Goal: Transaction & Acquisition: Obtain resource

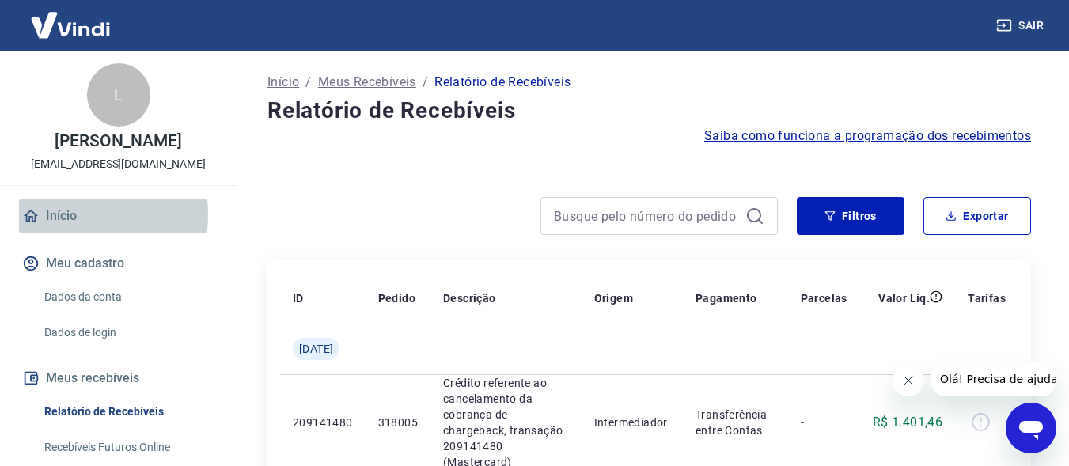
click at [66, 231] on link "Início" at bounding box center [118, 216] width 199 height 35
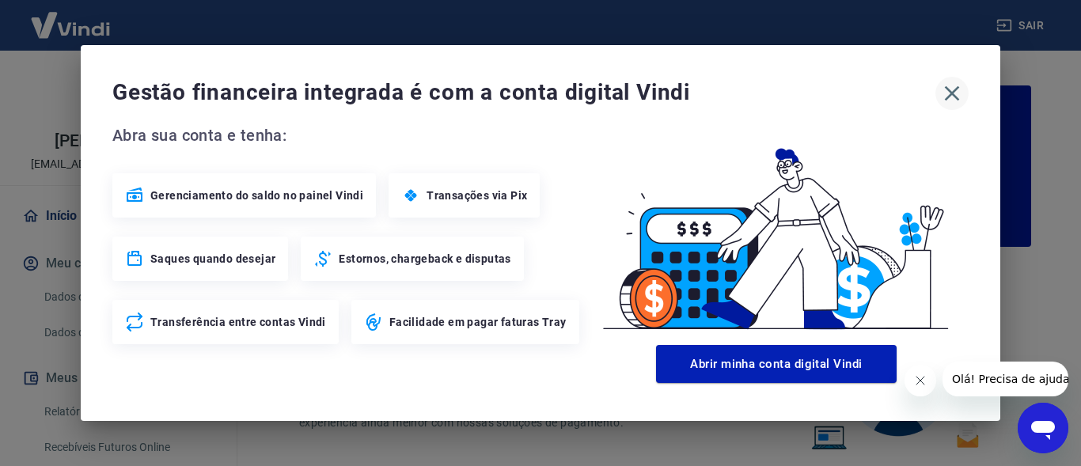
click at [957, 95] on icon "button" at bounding box center [951, 93] width 25 height 25
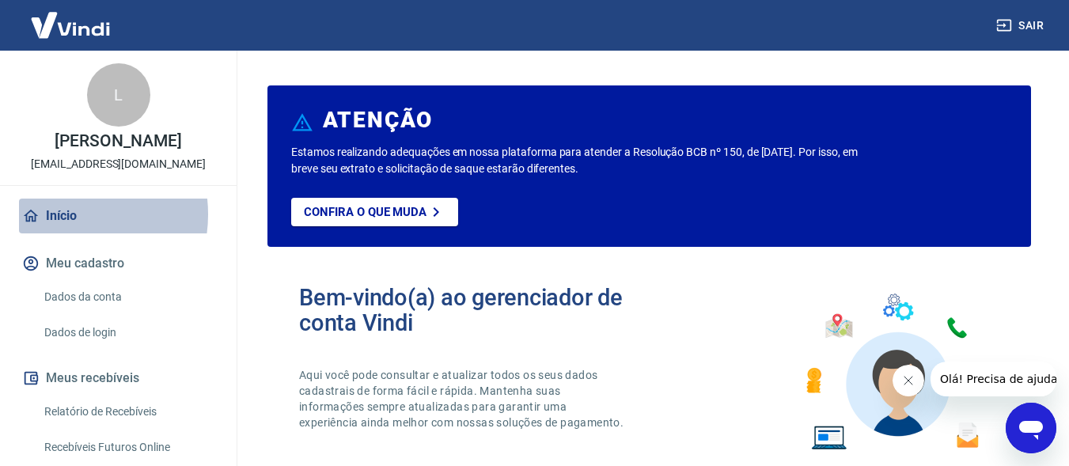
click at [63, 231] on link "Início" at bounding box center [118, 216] width 199 height 35
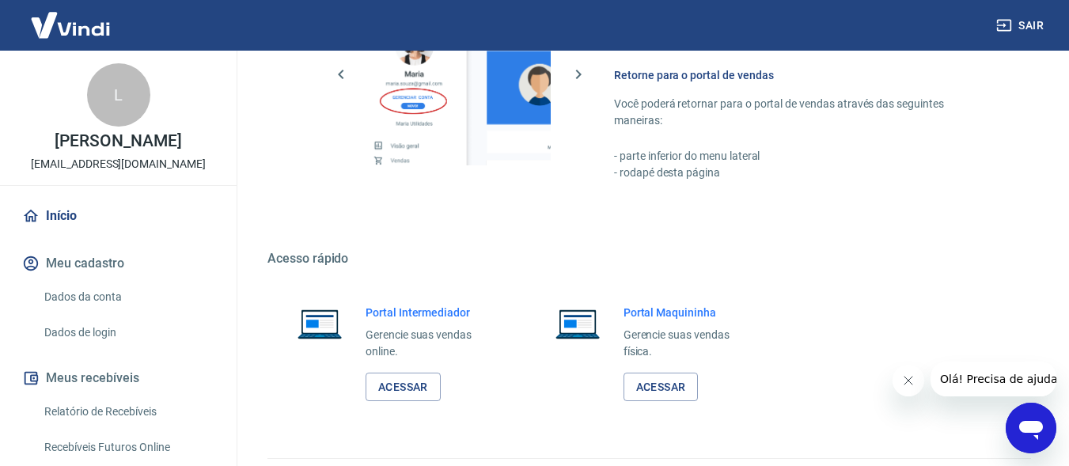
scroll to position [917, 0]
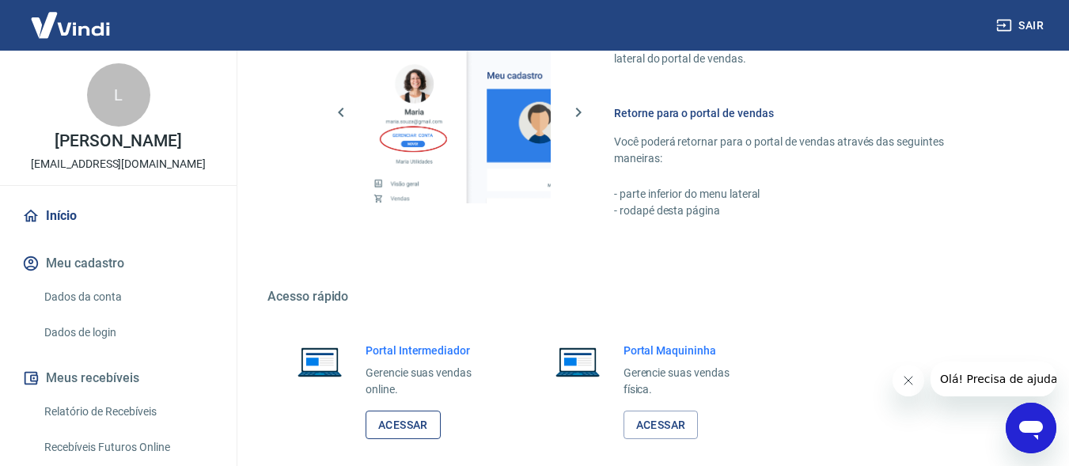
click at [392, 412] on link "Acessar" at bounding box center [403, 425] width 75 height 29
click at [1042, 24] on button "Sair" at bounding box center [1021, 25] width 57 height 29
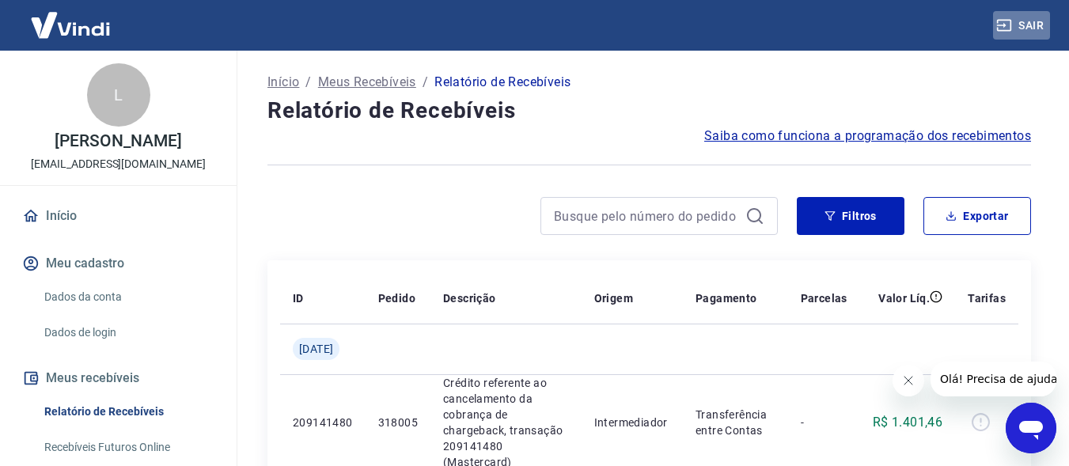
click at [1021, 21] on button "Sair" at bounding box center [1021, 25] width 57 height 29
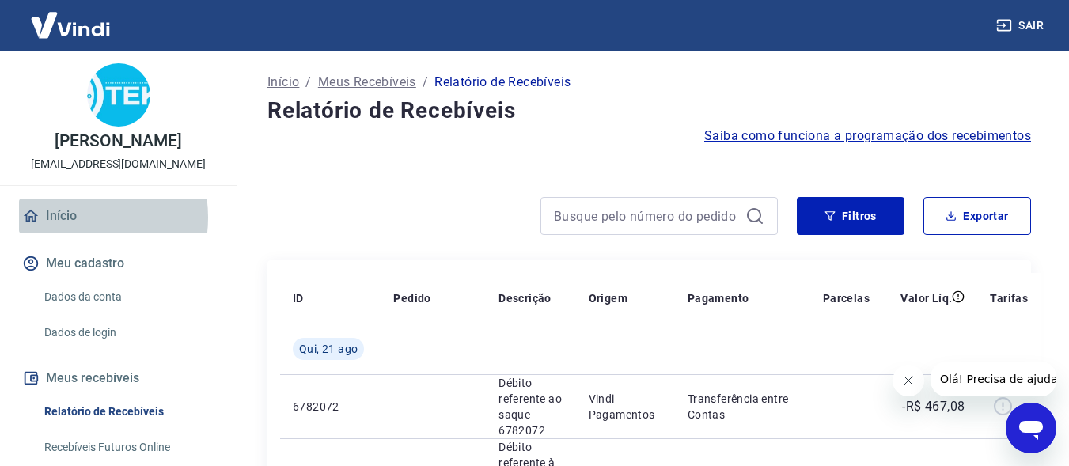
click at [69, 233] on link "Início" at bounding box center [118, 216] width 199 height 35
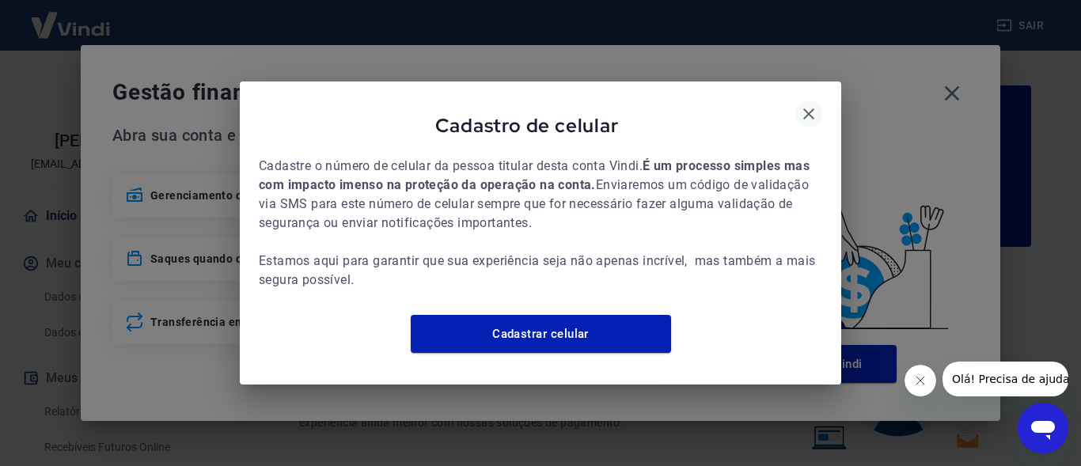
click at [809, 110] on icon "button" at bounding box center [808, 113] width 19 height 19
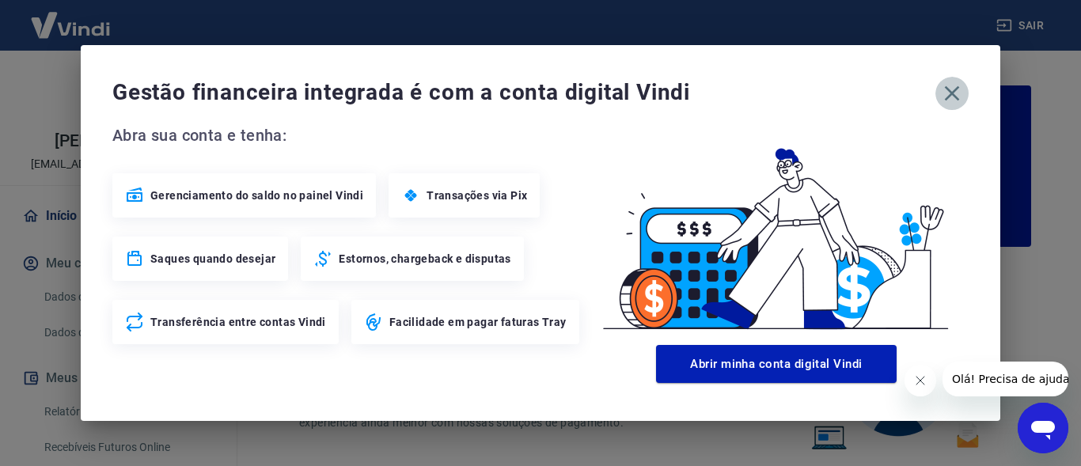
click at [949, 93] on icon "button" at bounding box center [951, 93] width 25 height 25
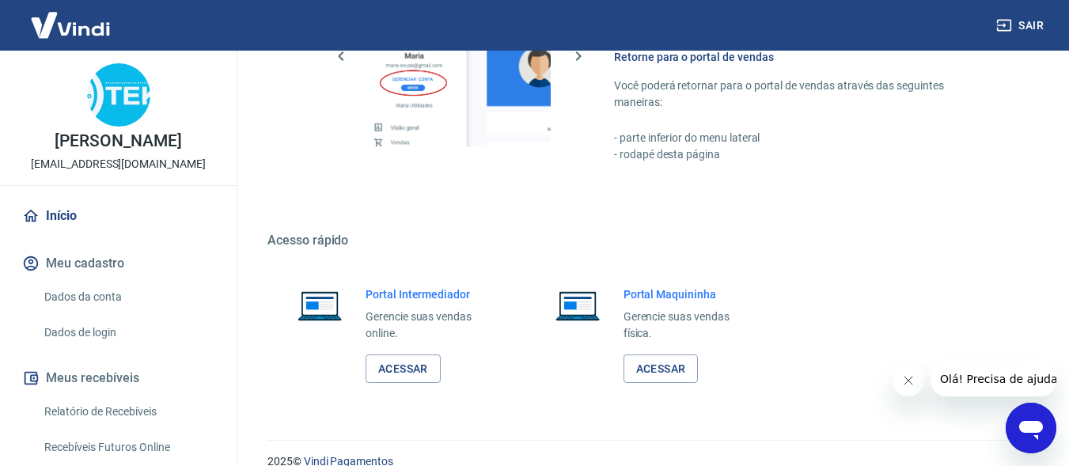
scroll to position [996, 0]
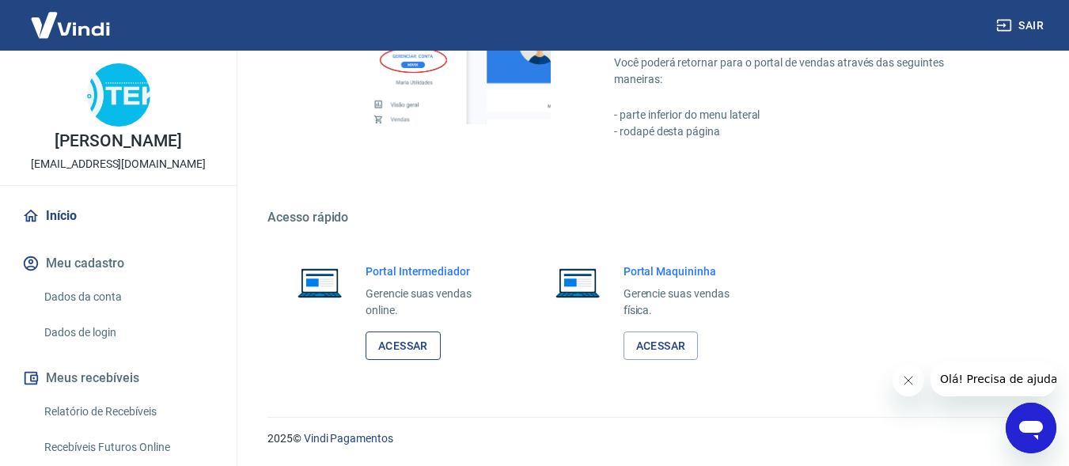
click at [417, 343] on link "Acessar" at bounding box center [403, 345] width 75 height 29
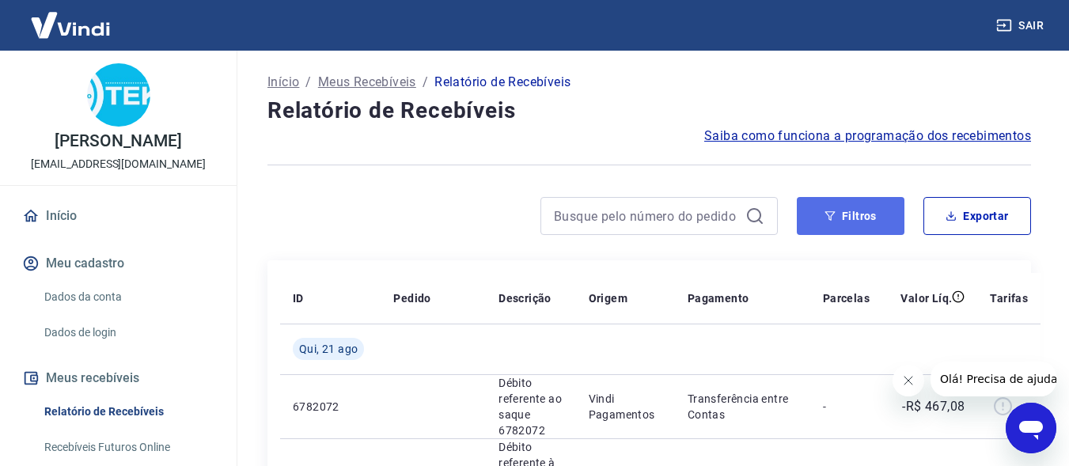
click at [847, 210] on button "Filtros" at bounding box center [851, 216] width 108 height 38
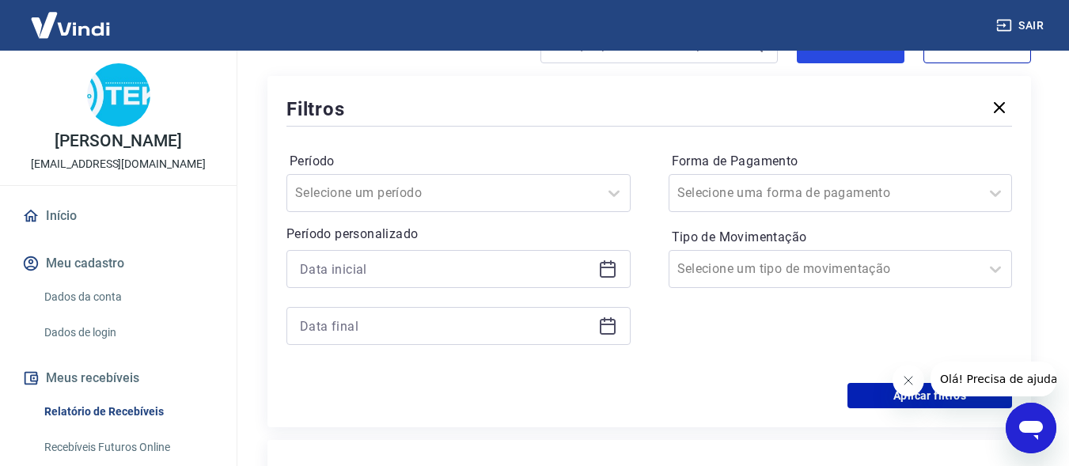
scroll to position [237, 0]
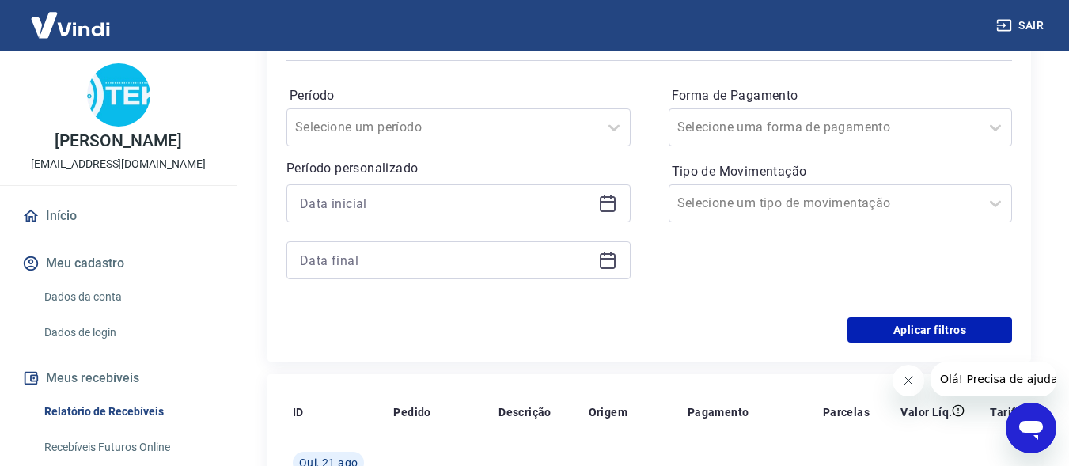
click at [610, 196] on icon at bounding box center [611, 197] width 2 height 5
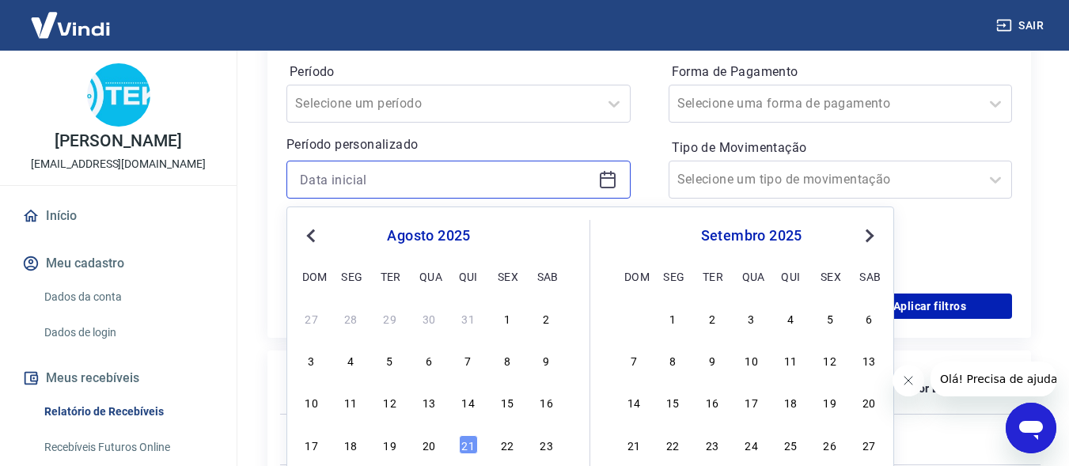
scroll to position [396, 0]
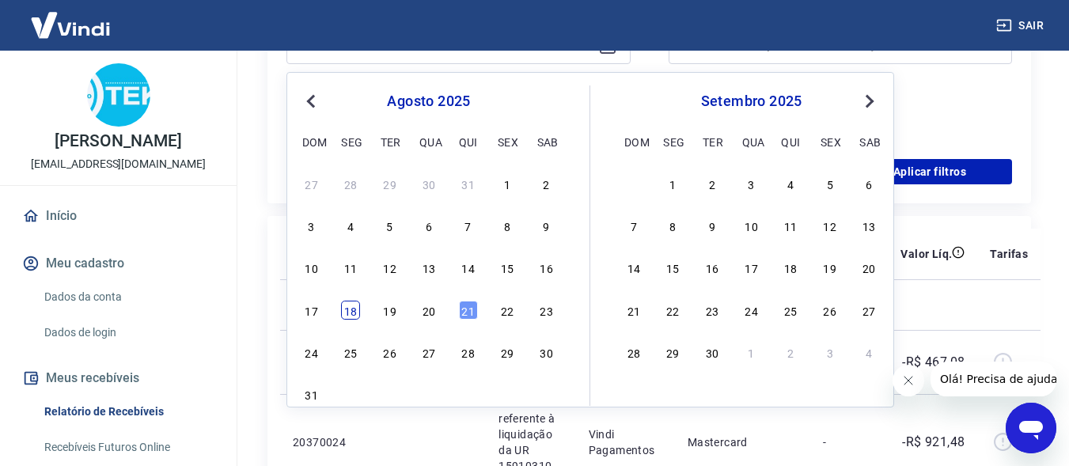
click at [354, 311] on div "18" at bounding box center [350, 310] width 19 height 19
type input "18/08/2025"
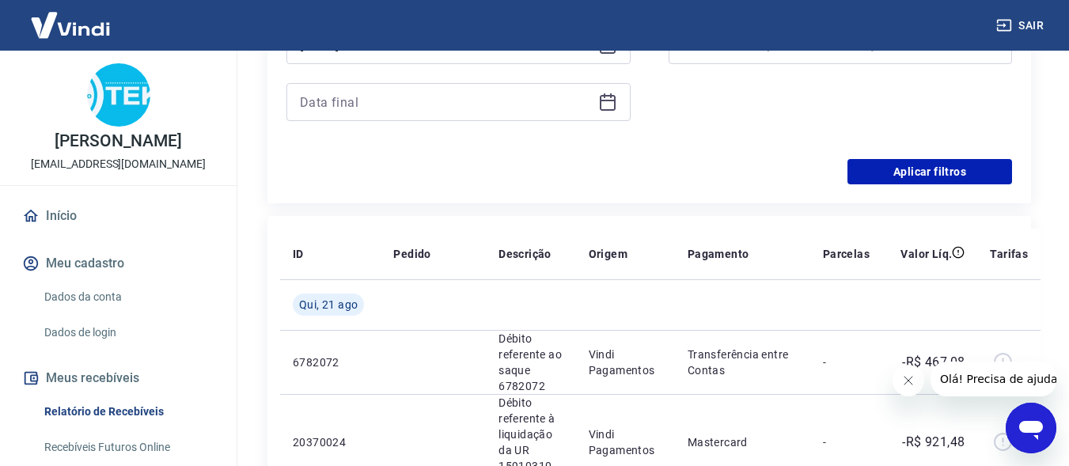
click at [600, 100] on icon at bounding box center [608, 101] width 16 height 2
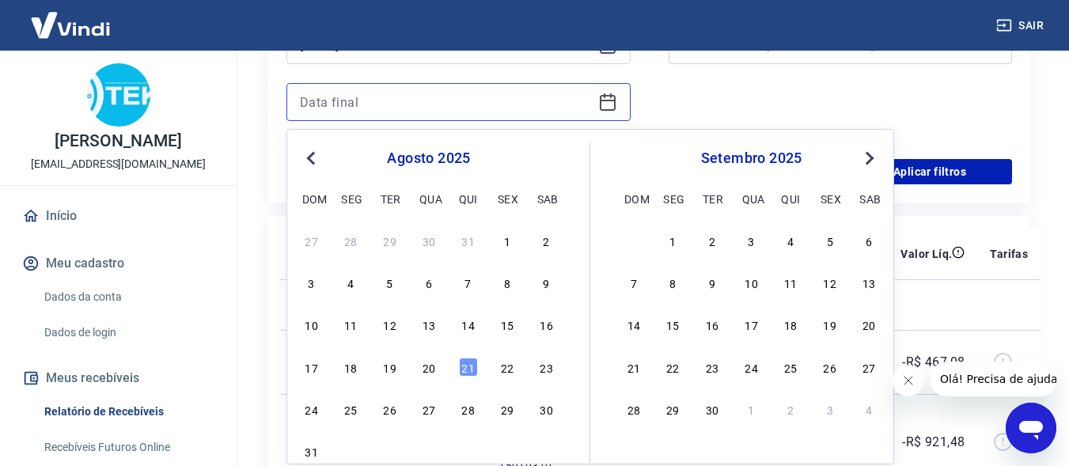
scroll to position [475, 0]
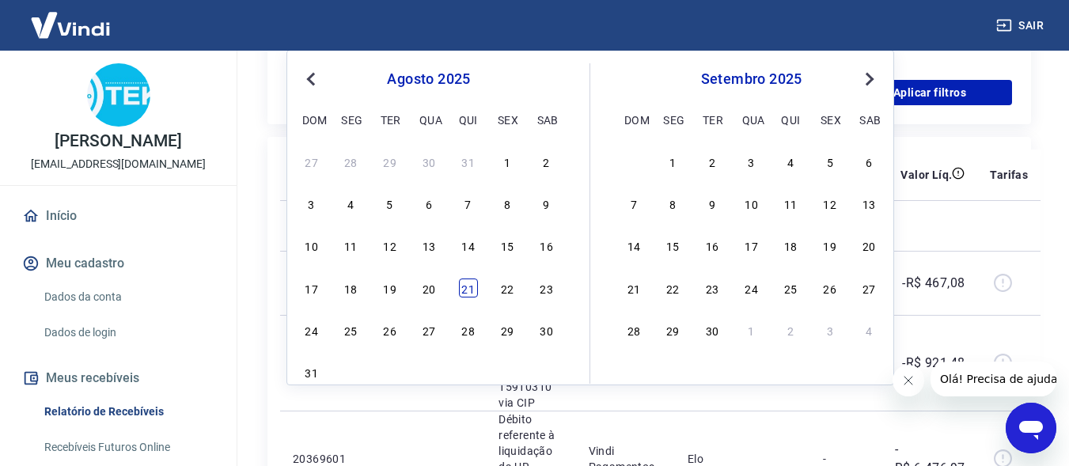
click at [472, 294] on div "21" at bounding box center [468, 287] width 19 height 19
type input "21/08/2025"
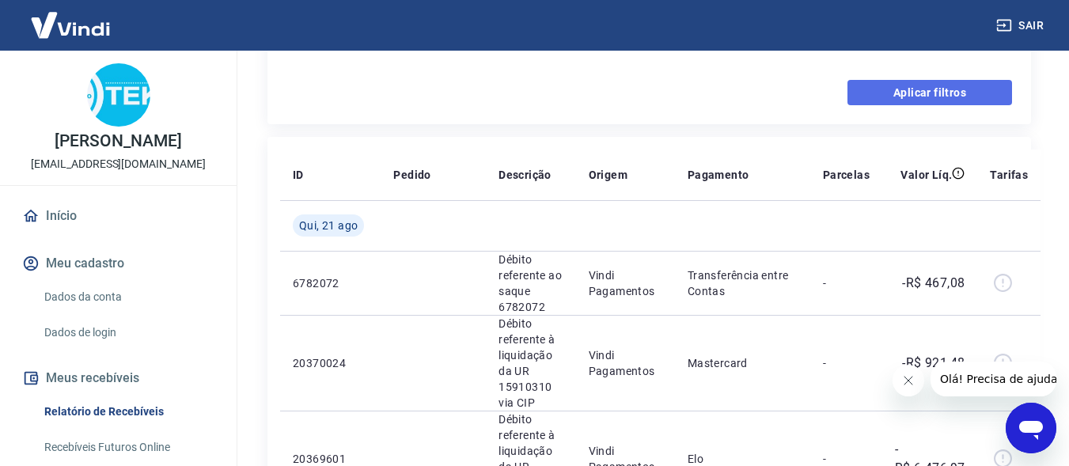
click at [912, 95] on button "Aplicar filtros" at bounding box center [929, 92] width 165 height 25
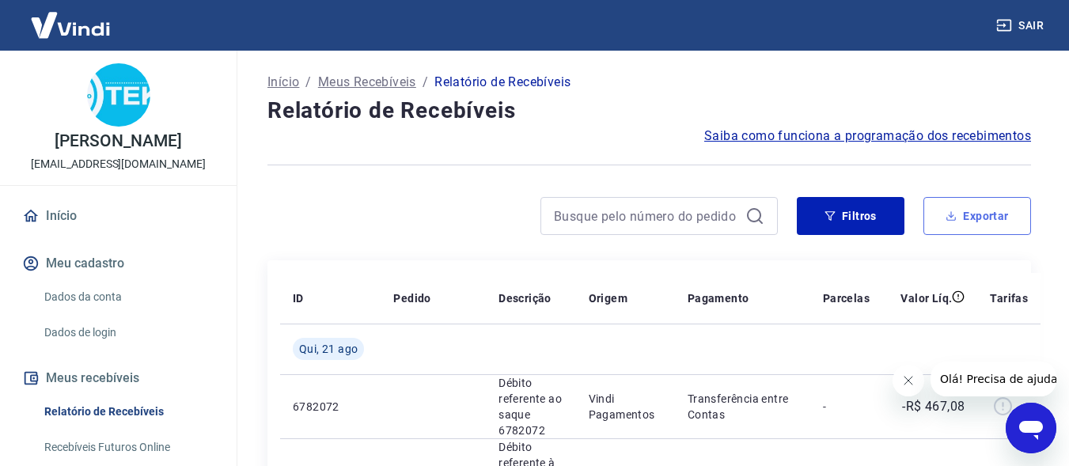
click at [998, 230] on button "Exportar" at bounding box center [977, 216] width 108 height 38
type input "18/08/2025"
type input "21/08/2025"
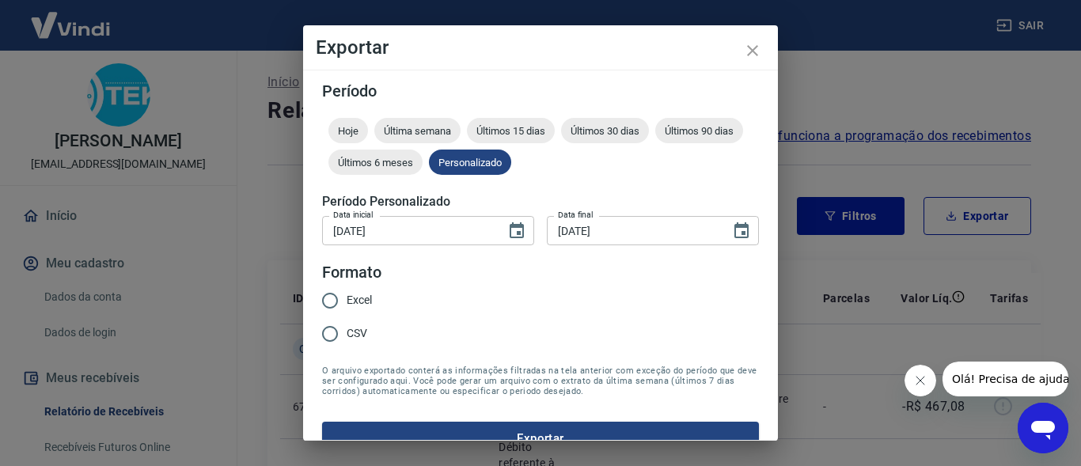
click at [328, 301] on input "Excel" at bounding box center [329, 300] width 33 height 33
radio input "true"
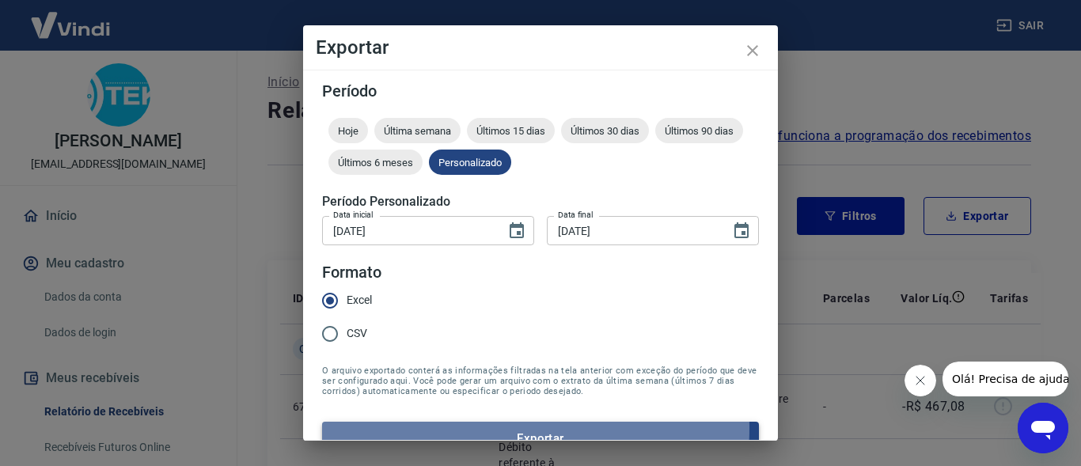
click at [493, 428] on button "Exportar" at bounding box center [540, 438] width 437 height 33
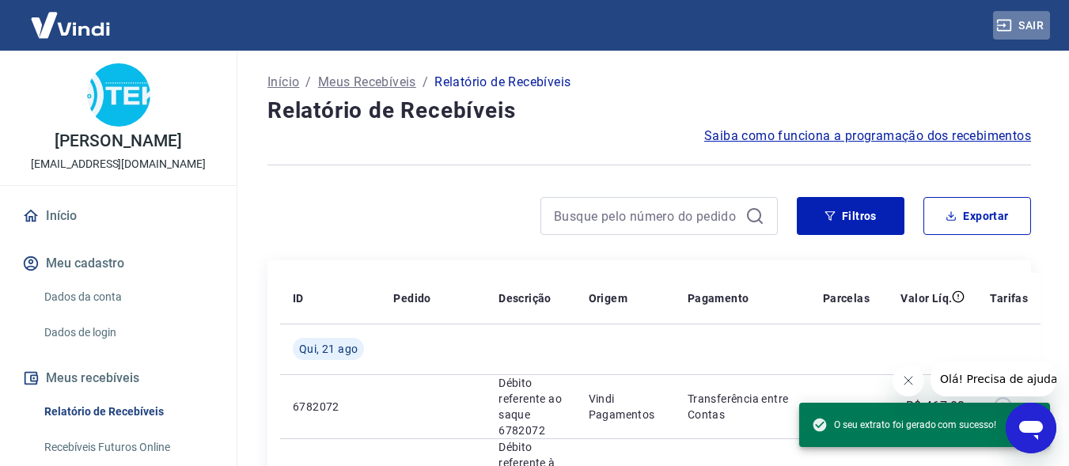
click at [1023, 21] on button "Sair" at bounding box center [1021, 25] width 57 height 29
